Goal: Task Accomplishment & Management: Use online tool/utility

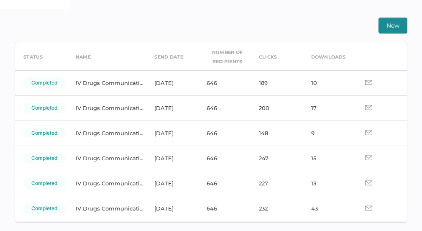
scroll to position [233, 0]
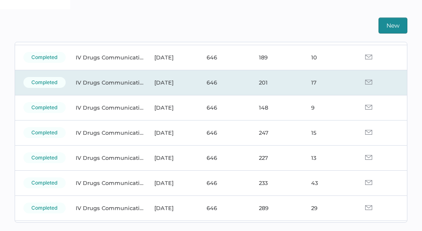
scroll to position [59, 0]
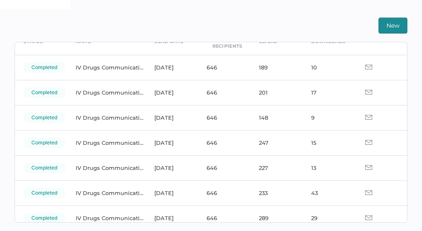
scroll to position [52, 0]
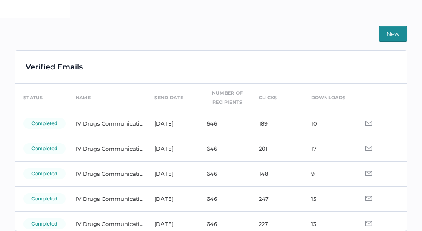
scroll to position [233, 0]
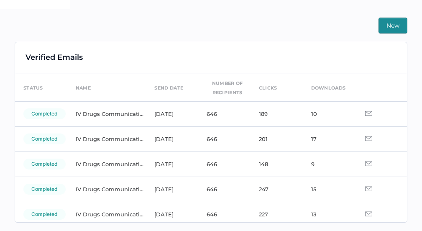
scroll to position [2, 0]
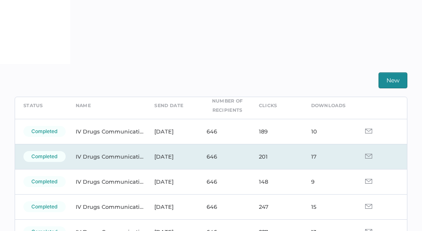
scroll to position [42, 0]
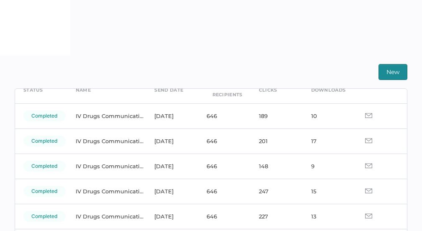
scroll to position [45, 0]
